Goal: Task Accomplishment & Management: Complete application form

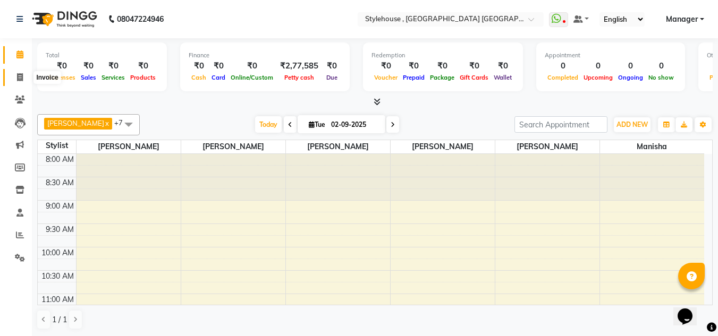
click at [17, 74] on icon at bounding box center [20, 77] width 6 height 8
select select "7793"
select select "service"
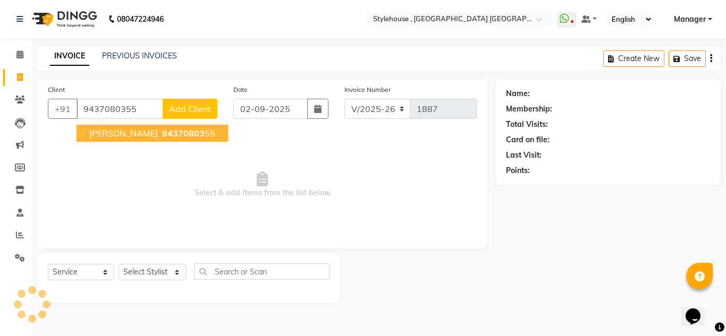
type input "9437080355"
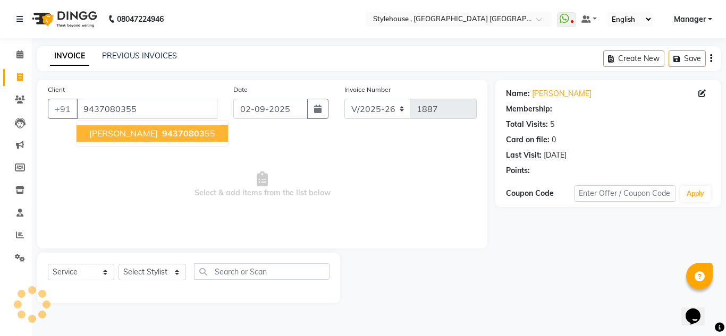
select select "1: Object"
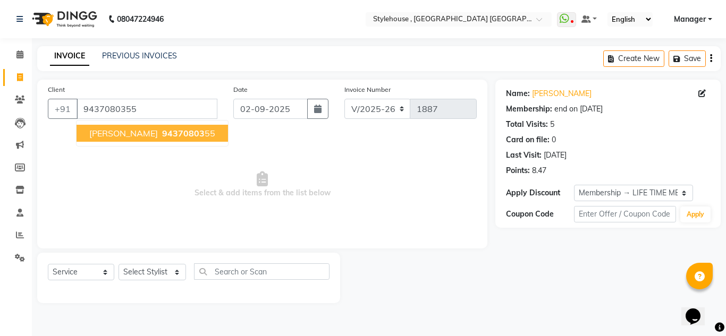
click at [162, 133] on span "94370803" at bounding box center [183, 133] width 43 height 11
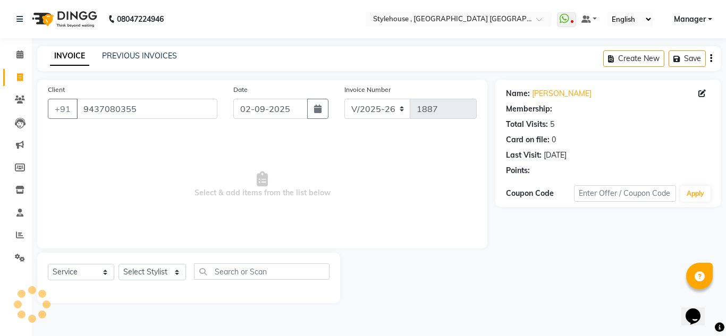
select select "1: Object"
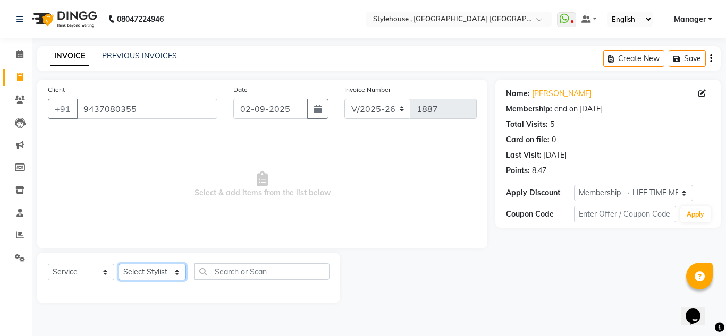
click at [133, 273] on select "Select Stylist [PERSON_NAME] [PERSON_NAME] [PERSON_NAME] [PERSON_NAME] MAMMA Ma…" at bounding box center [152, 272] width 67 height 16
select select "88660"
click at [119, 264] on select "Select Stylist [PERSON_NAME] [PERSON_NAME] [PERSON_NAME] [PERSON_NAME] MAMMA Ma…" at bounding box center [152, 272] width 67 height 16
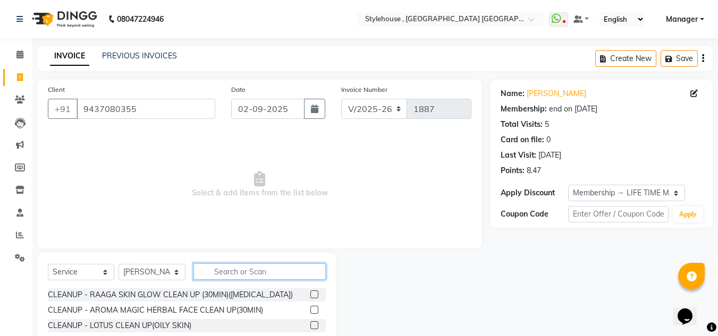
click at [216, 274] on input "text" at bounding box center [259, 272] width 132 height 16
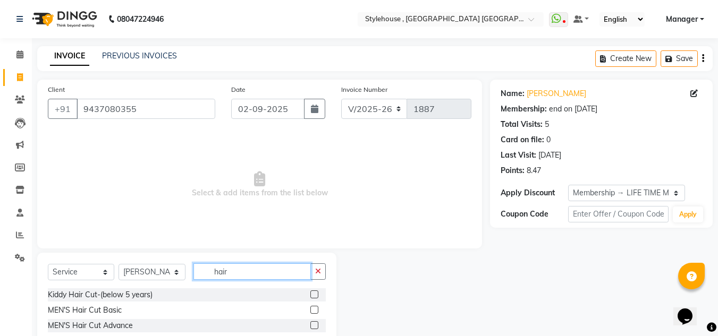
type input "hair"
click at [310, 294] on label at bounding box center [314, 295] width 8 height 8
click at [310, 294] on input "checkbox" at bounding box center [313, 295] width 7 height 7
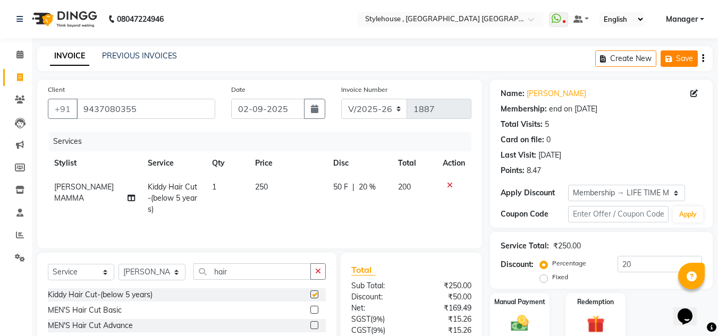
checkbox input "false"
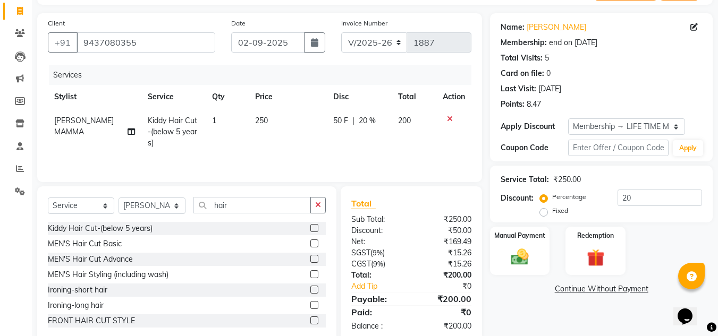
scroll to position [89, 0]
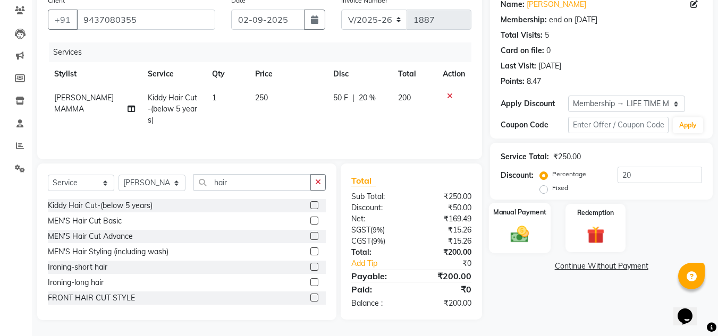
click at [523, 226] on img at bounding box center [520, 234] width 30 height 21
